Goal: Information Seeking & Learning: Learn about a topic

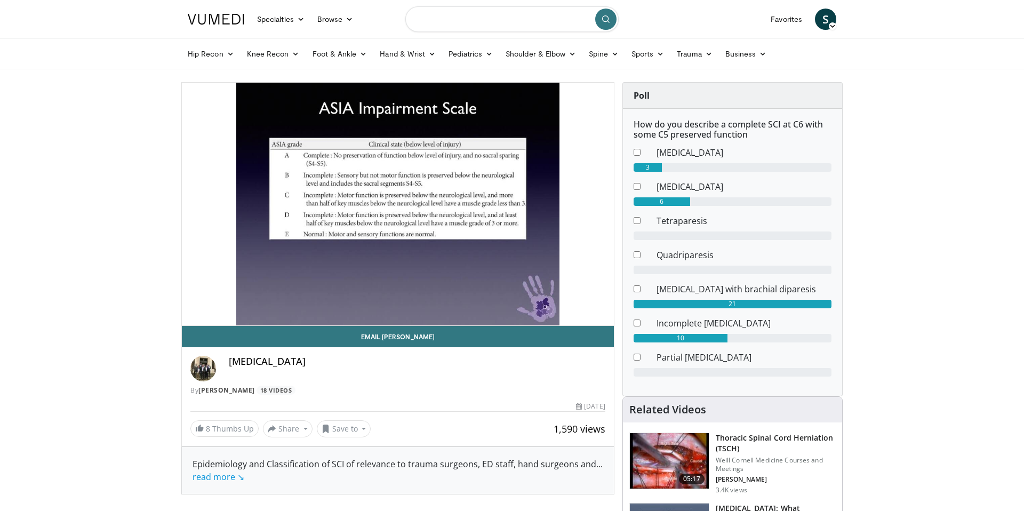
click at [468, 21] on input "Search topics, interventions" at bounding box center [511, 19] width 213 height 26
type input "**********"
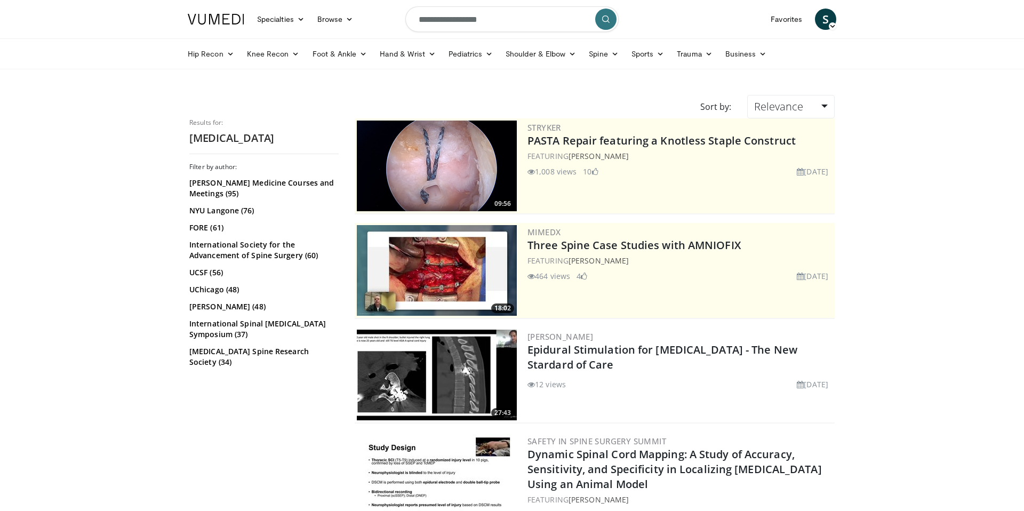
click at [601, 19] on icon "submit" at bounding box center [605, 19] width 9 height 9
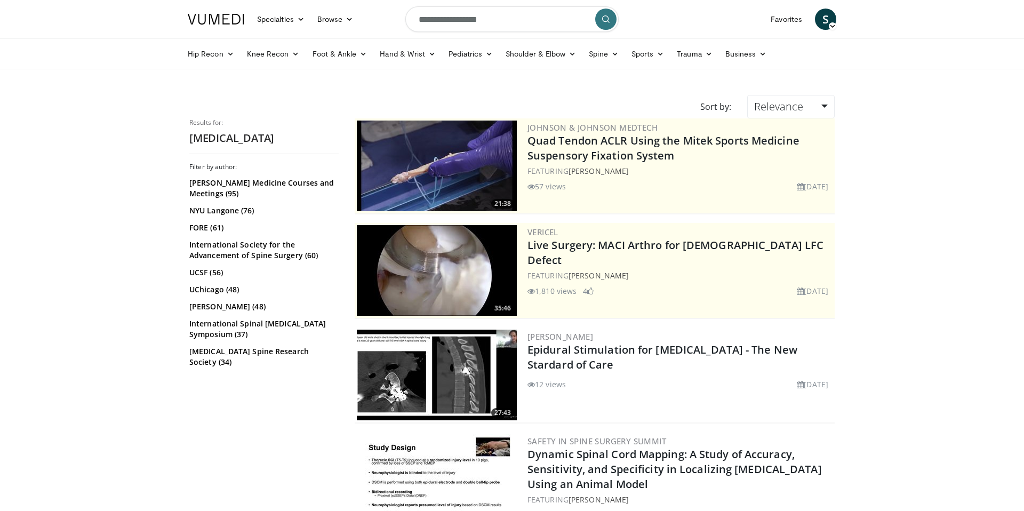
click at [480, 179] on img at bounding box center [437, 165] width 160 height 91
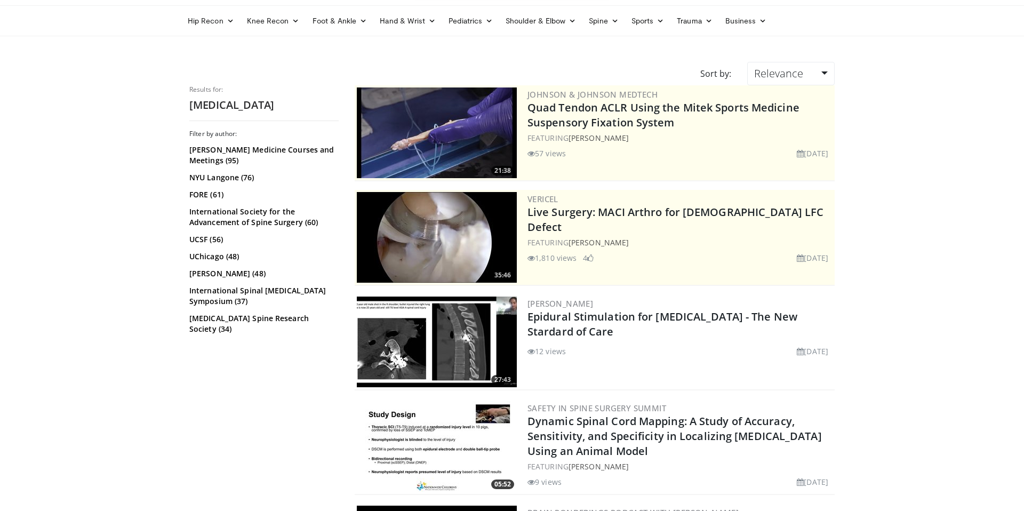
scroll to position [39, 0]
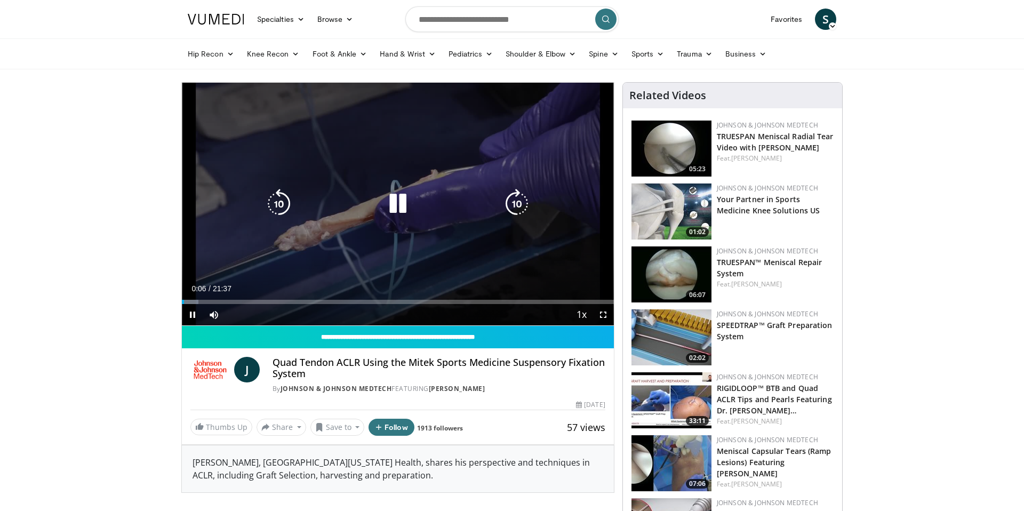
click at [392, 201] on icon "Video Player" at bounding box center [398, 204] width 30 height 30
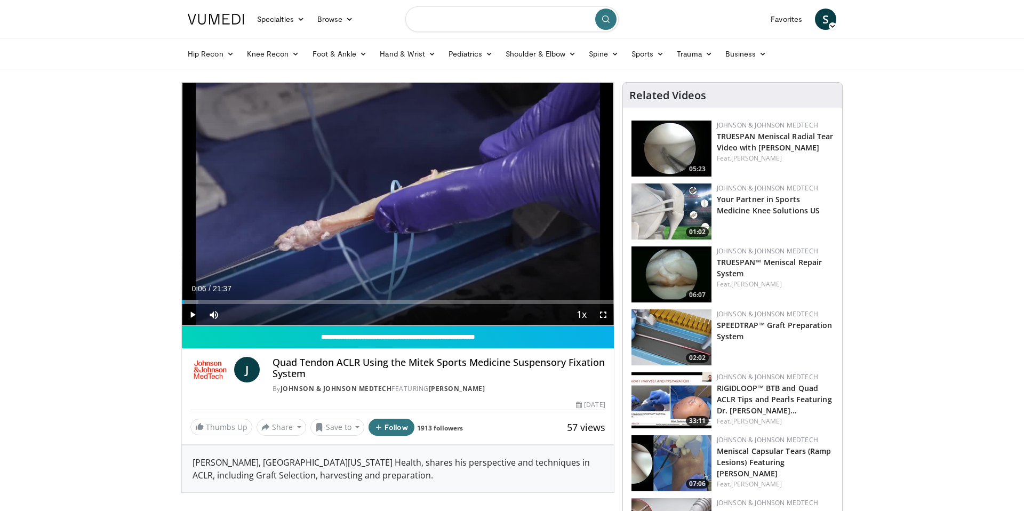
click at [507, 24] on input "Search topics, interventions" at bounding box center [511, 19] width 213 height 26
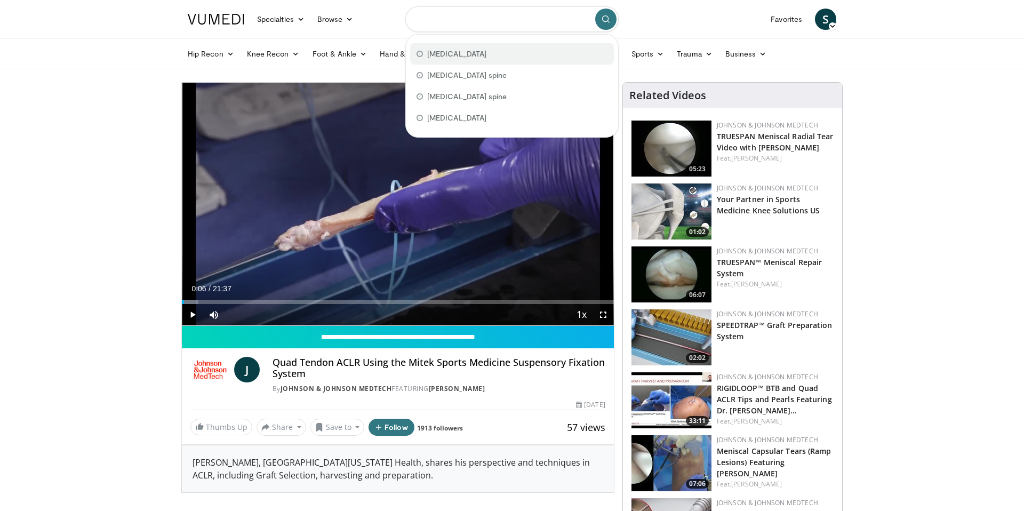
click at [462, 57] on span "[MEDICAL_DATA]" at bounding box center [456, 54] width 59 height 11
type input "**********"
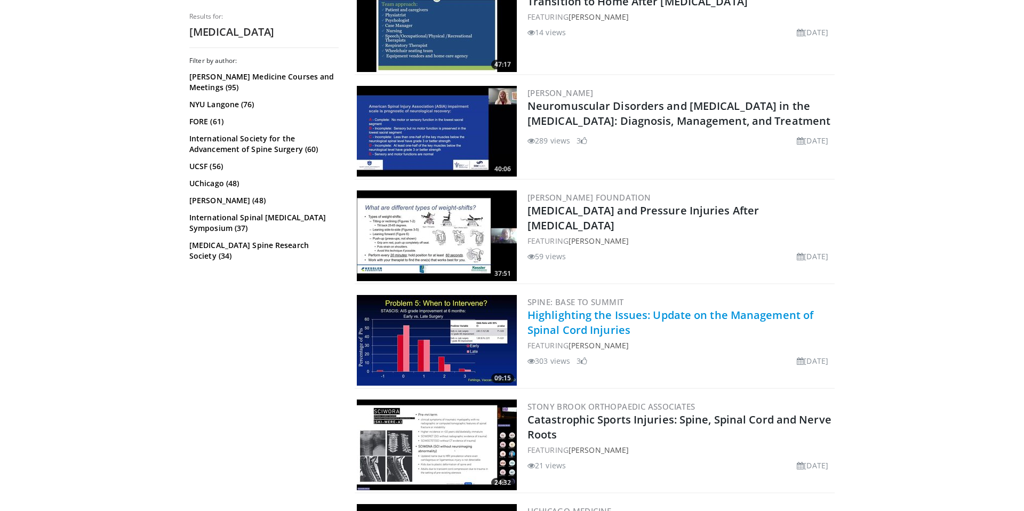
scroll to position [768, 0]
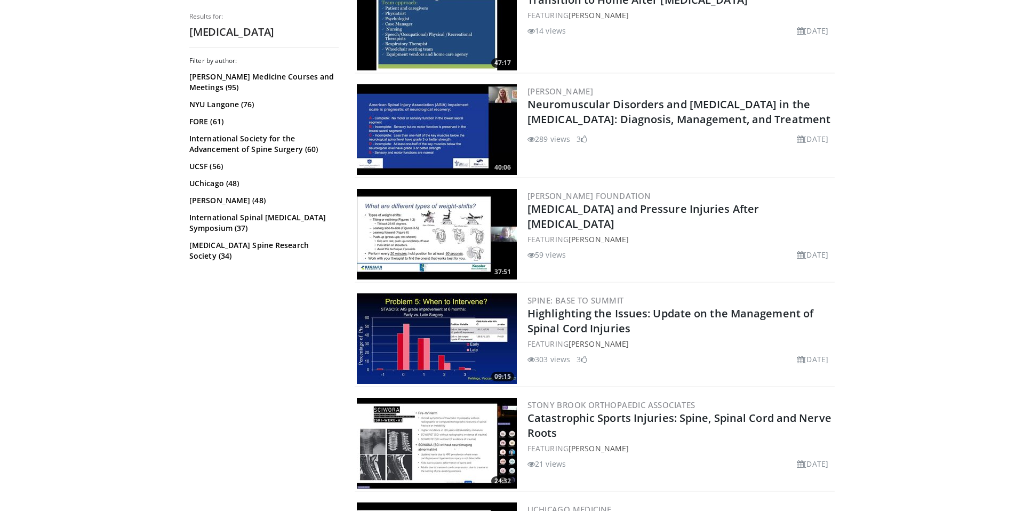
click at [466, 314] on img at bounding box center [437, 338] width 160 height 91
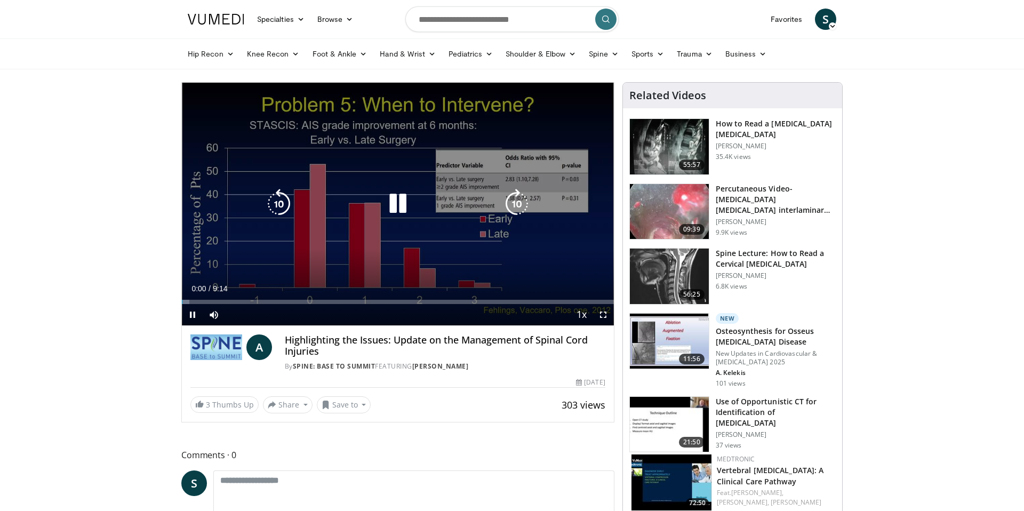
click at [398, 201] on icon "Video Player" at bounding box center [398, 204] width 30 height 30
